Goal: Information Seeking & Learning: Learn about a topic

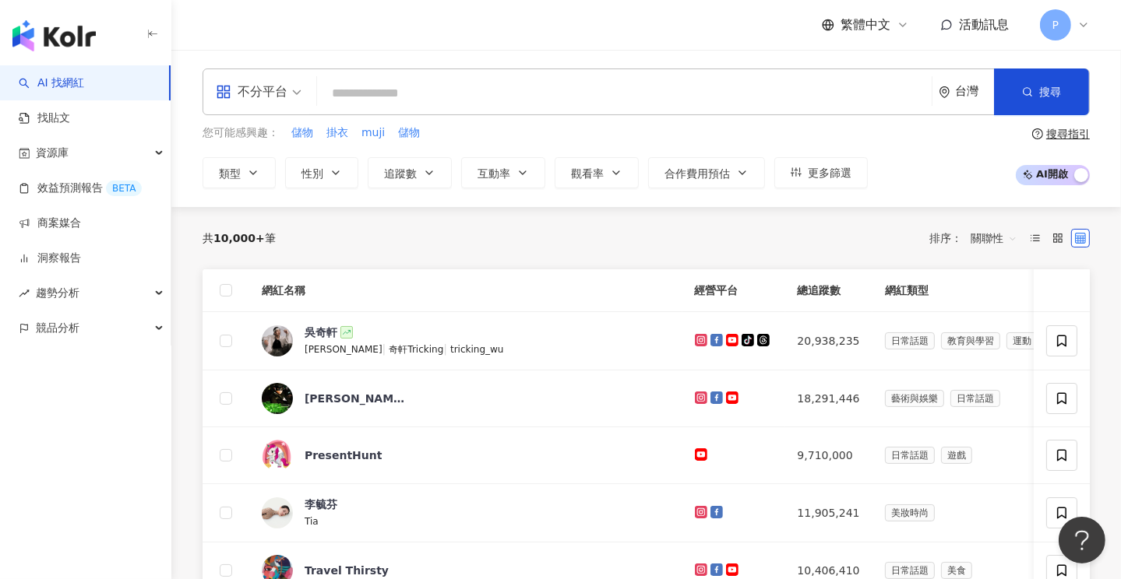
click at [76, 36] on img "button" at bounding box center [53, 35] width 83 height 31
click at [385, 93] on input "search" at bounding box center [624, 94] width 602 height 30
paste input "**********"
type input "**********"
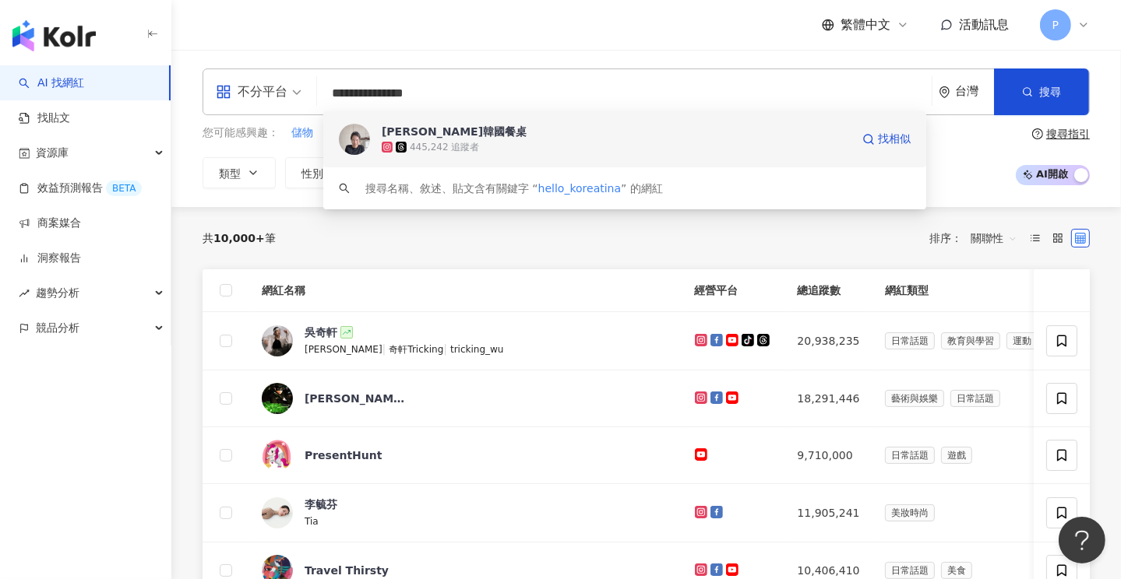
click at [416, 129] on div "[PERSON_NAME]韓國餐桌" at bounding box center [454, 132] width 145 height 16
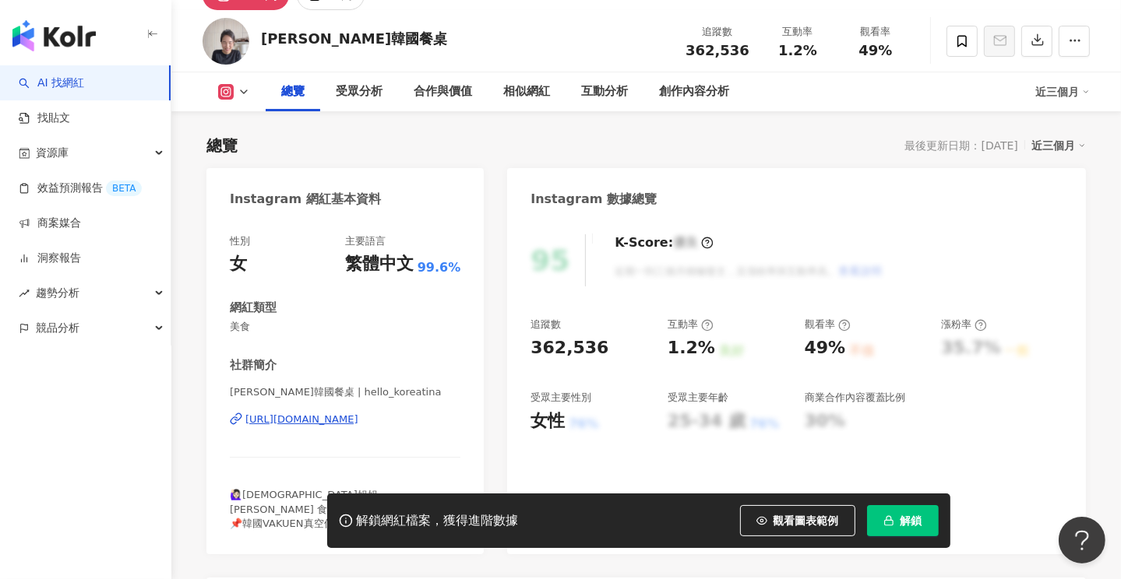
click at [904, 512] on button "解鎖" at bounding box center [903, 520] width 72 height 31
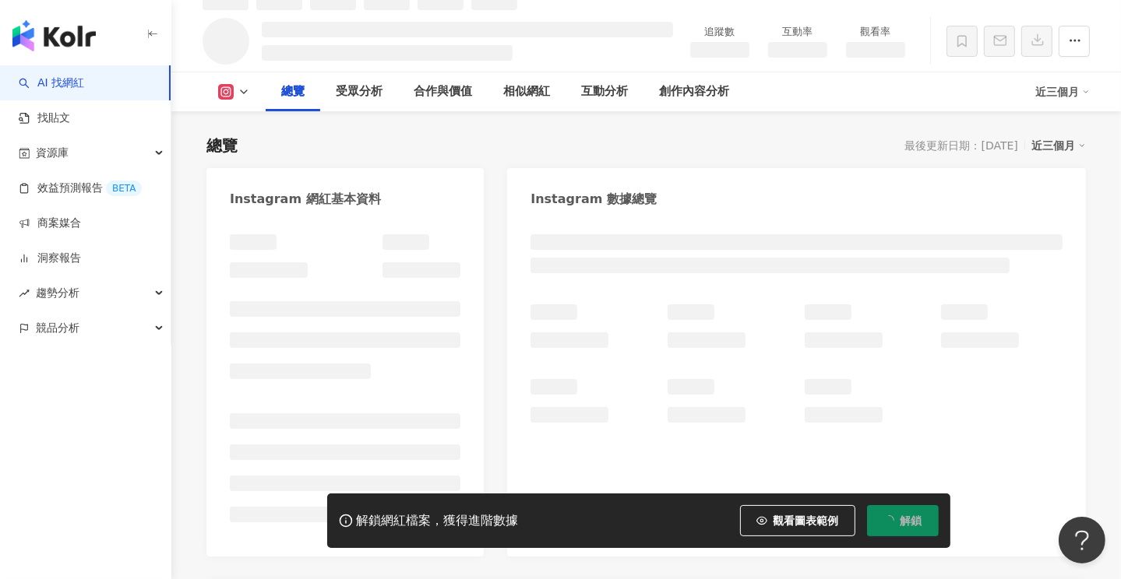
scroll to position [94, 0]
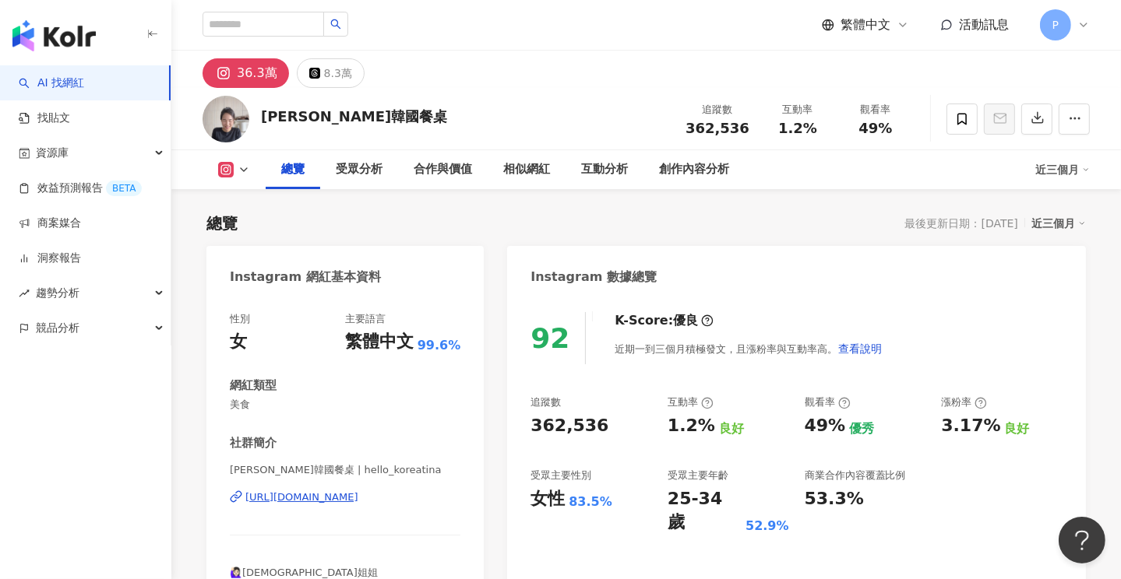
click at [511, 93] on div "[PERSON_NAME]韓國餐桌 追蹤數 362,536 互動率 1.2% 觀看率 49%" at bounding box center [645, 119] width 949 height 62
click at [426, 217] on div "總覽 最後更新日期：[DATE] 近三個月" at bounding box center [645, 224] width 879 height 22
click at [449, 30] on div "繁體中文 活動訊息 P" at bounding box center [646, 25] width 887 height 50
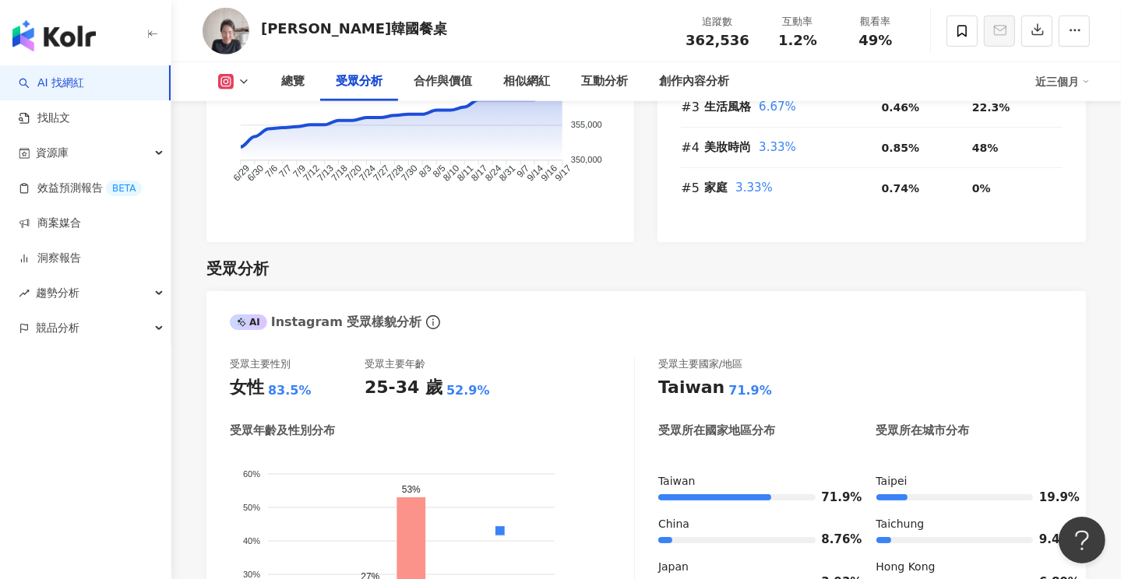
scroll to position [1324, 0]
